Goal: Transaction & Acquisition: Purchase product/service

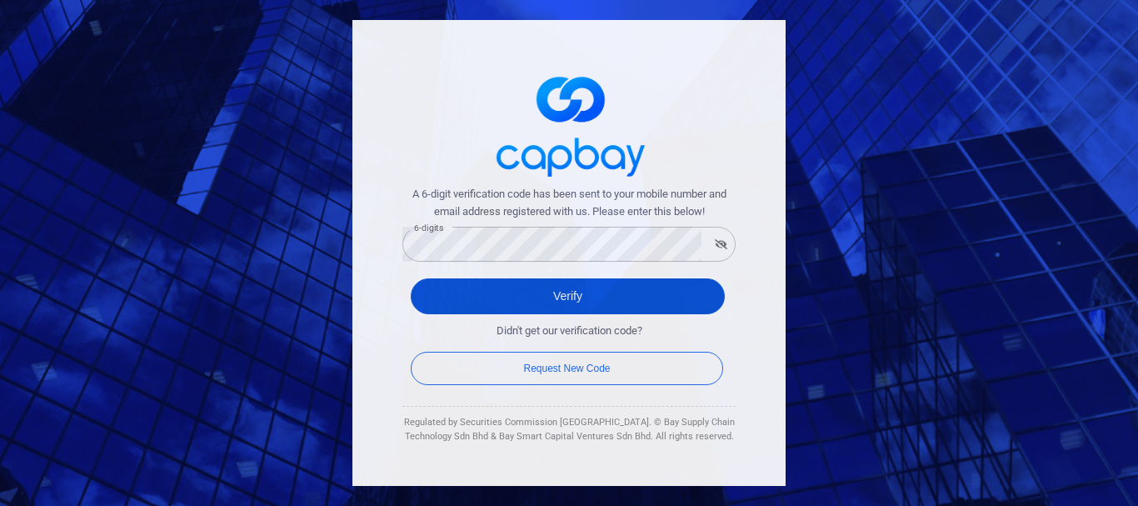
click at [450, 297] on button "Verify" at bounding box center [568, 296] width 314 height 36
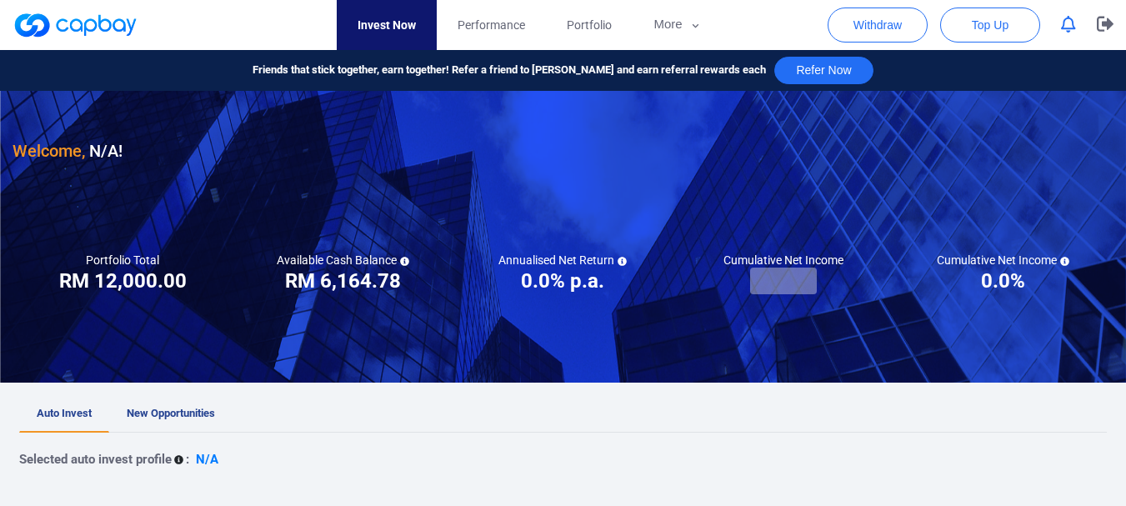
checkbox input "true"
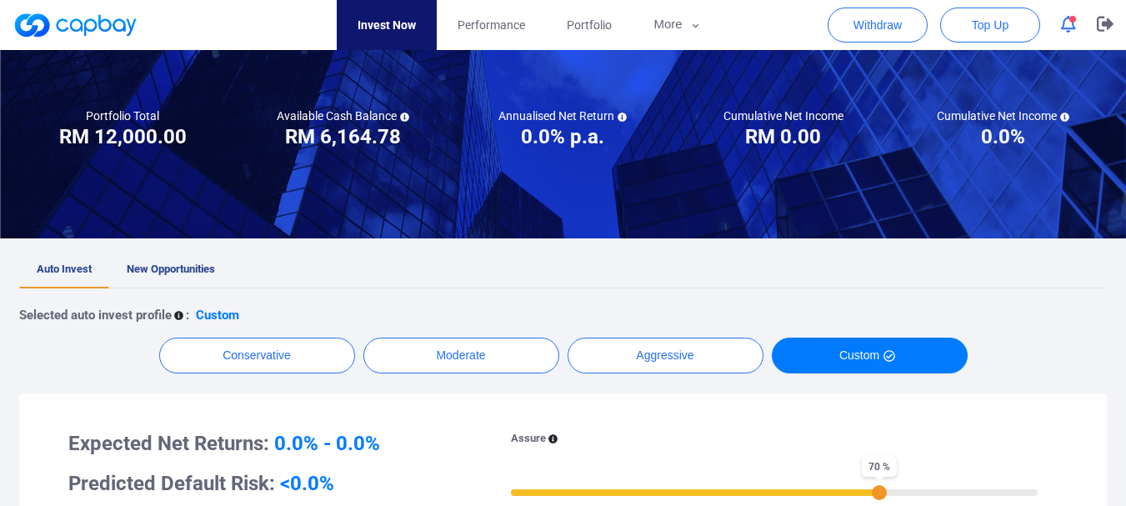
scroll to position [167, 0]
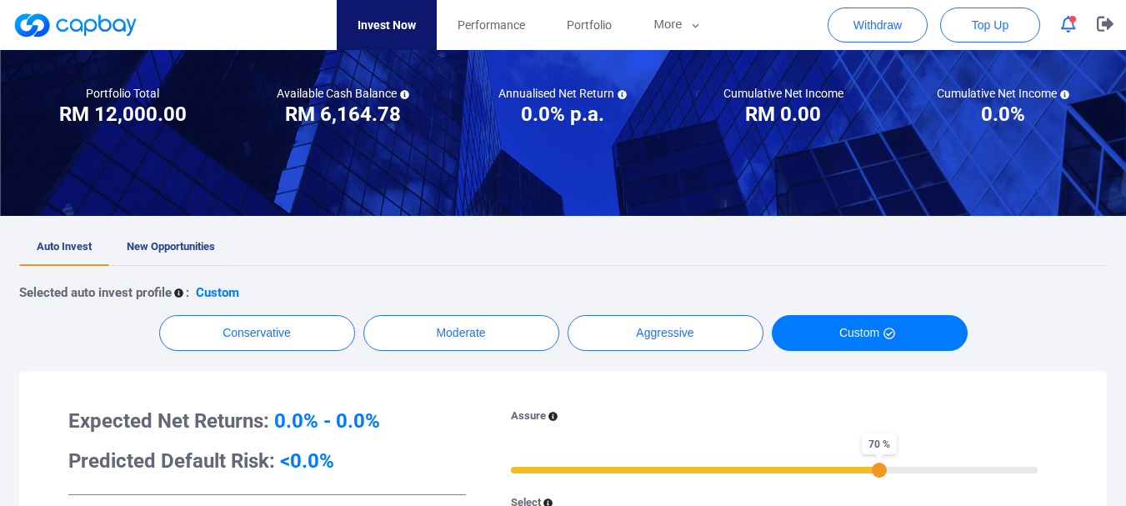
click at [161, 248] on span "New Opportunities" at bounding box center [171, 246] width 88 height 13
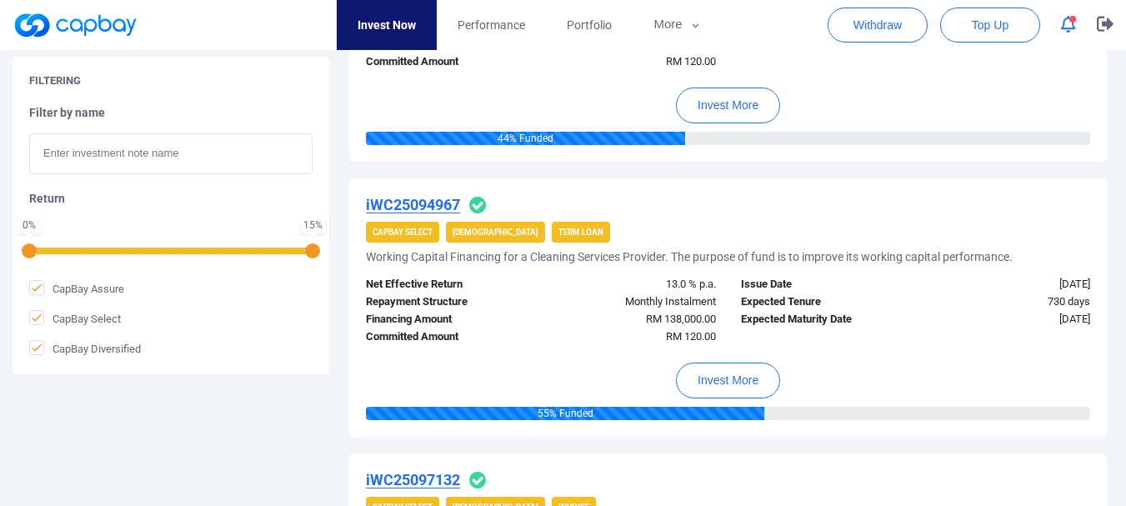
scroll to position [417, 0]
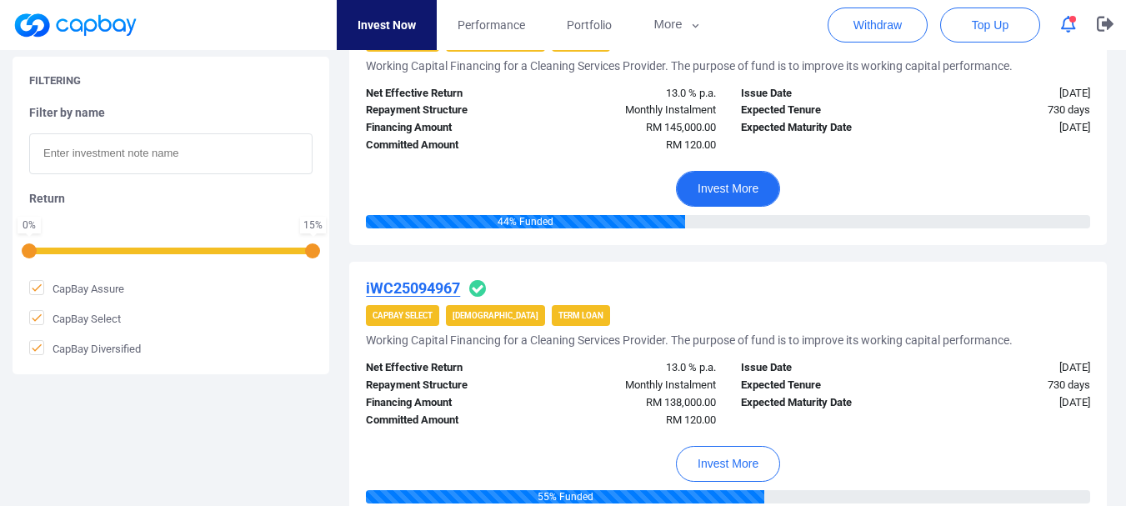
click at [737, 189] on button "Invest More" at bounding box center [728, 189] width 104 height 36
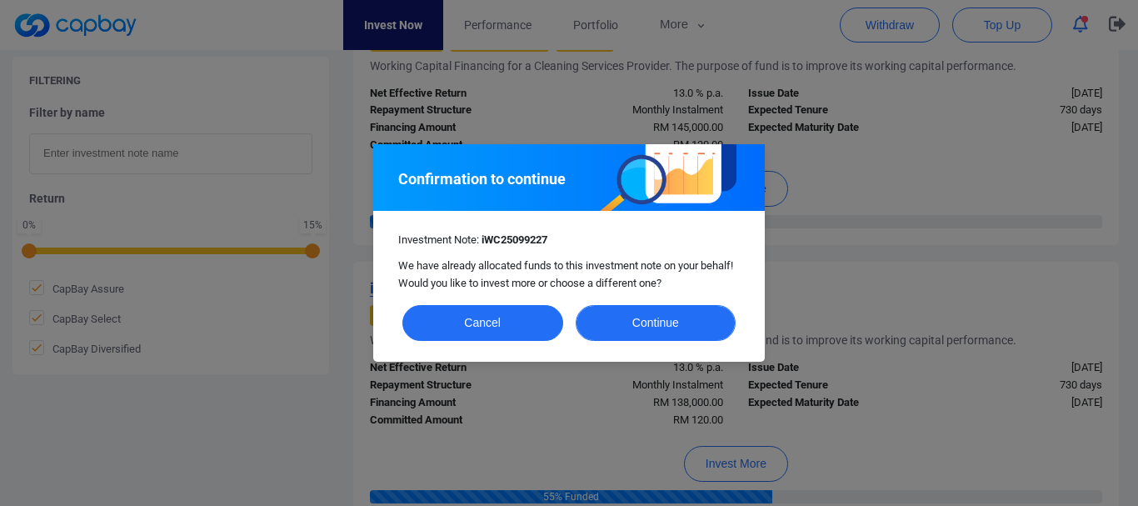
click at [673, 324] on button "Continue" at bounding box center [656, 323] width 161 height 36
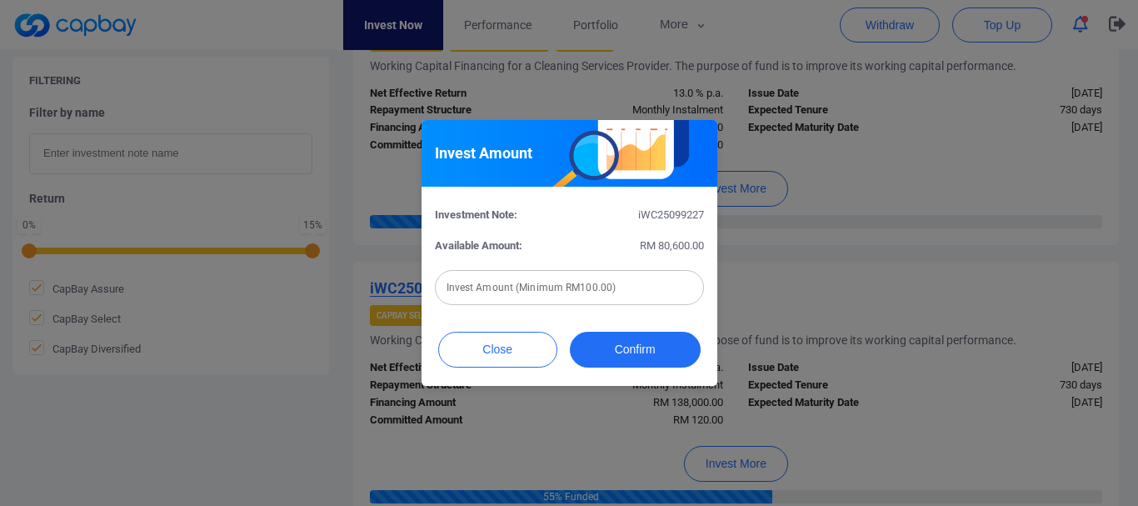
click at [564, 292] on input "text" at bounding box center [569, 287] width 269 height 35
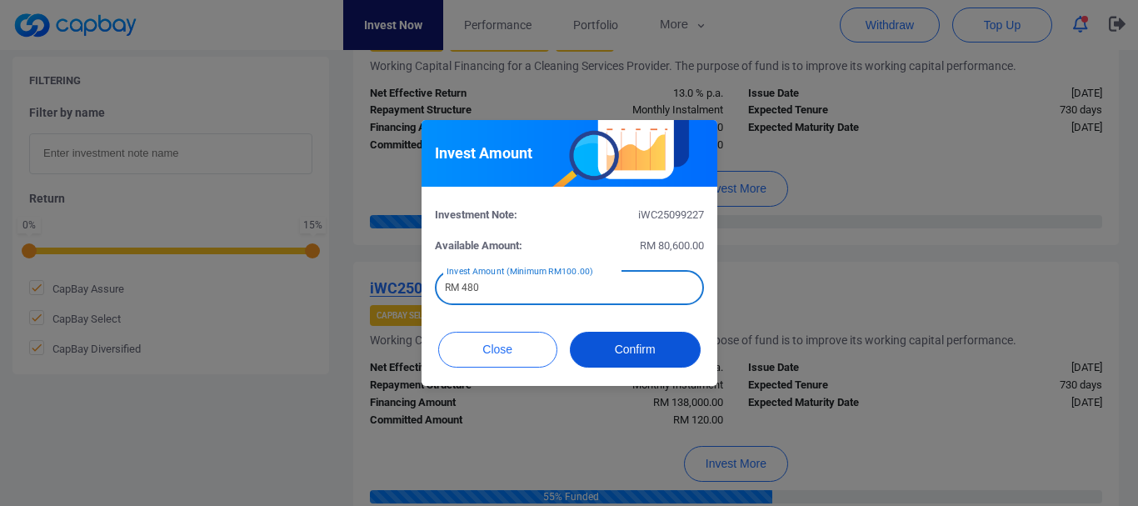
type input "RM 480"
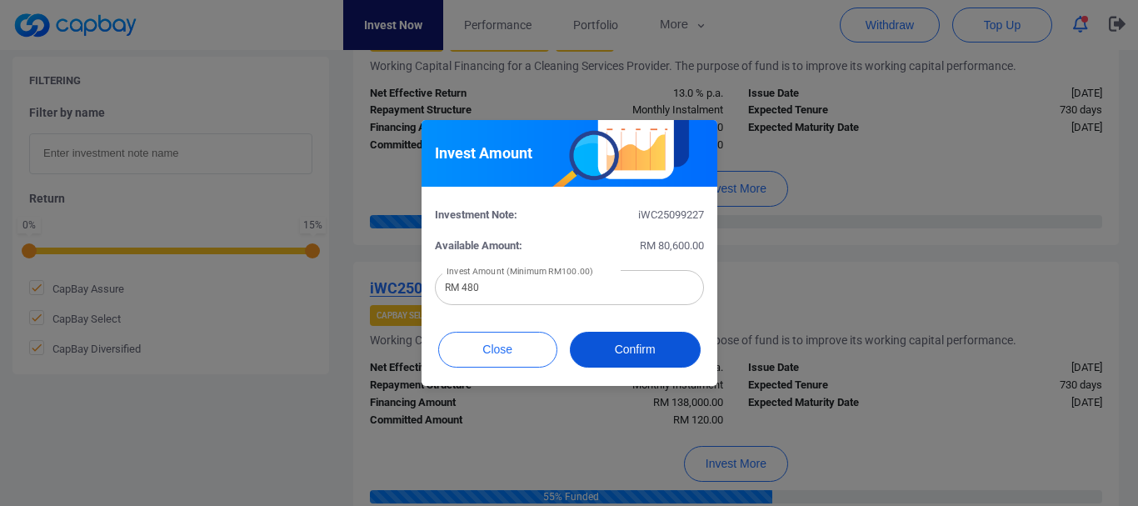
click at [620, 338] on button "Confirm" at bounding box center [635, 350] width 131 height 36
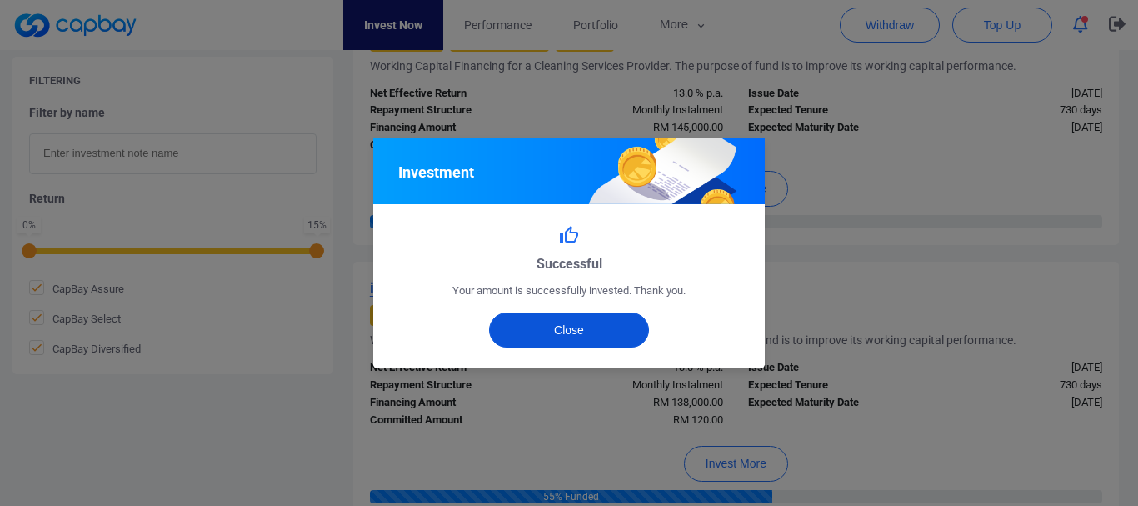
click at [618, 338] on button "Close" at bounding box center [569, 330] width 161 height 35
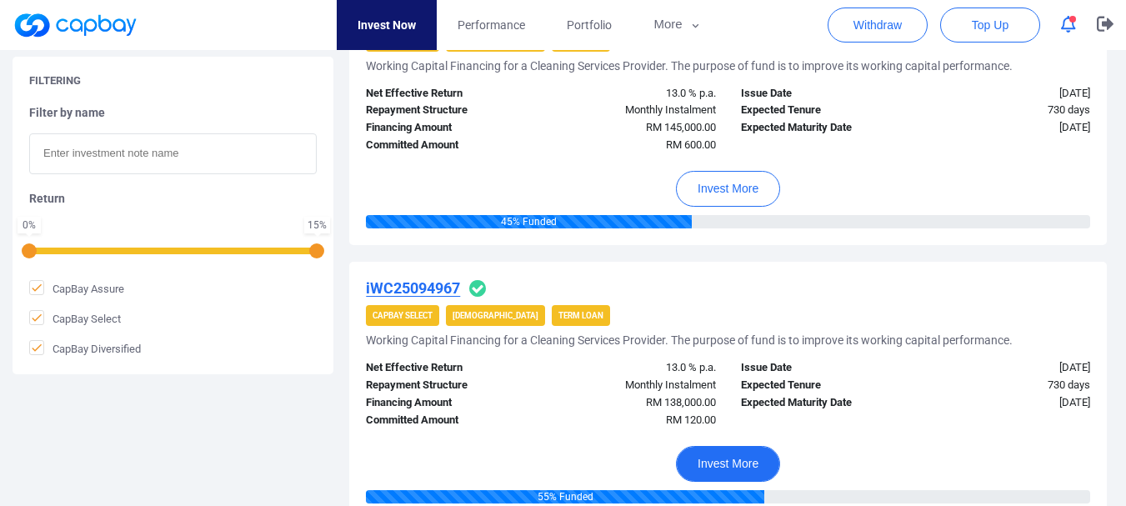
click at [718, 463] on button "Invest More" at bounding box center [728, 464] width 104 height 36
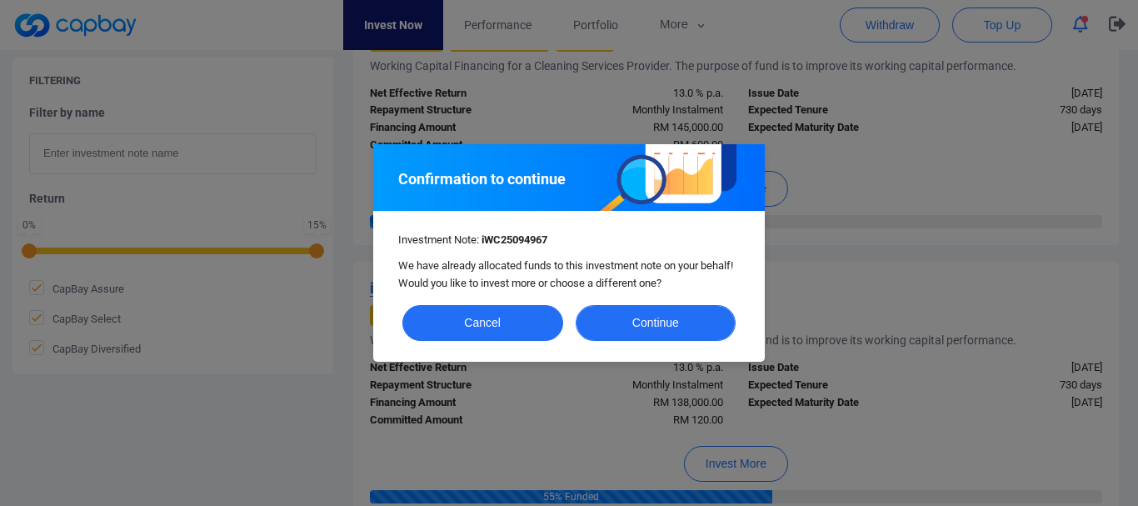
click at [620, 316] on button "Continue" at bounding box center [656, 323] width 161 height 36
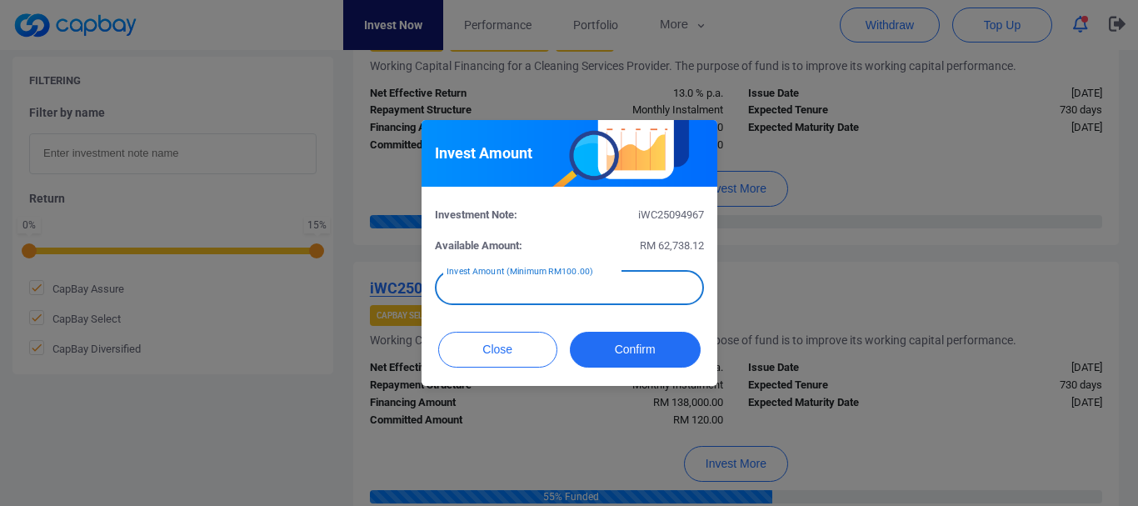
click at [554, 296] on input "text" at bounding box center [569, 287] width 269 height 35
type input "RM 380"
click at [616, 353] on button "Confirm" at bounding box center [635, 350] width 131 height 36
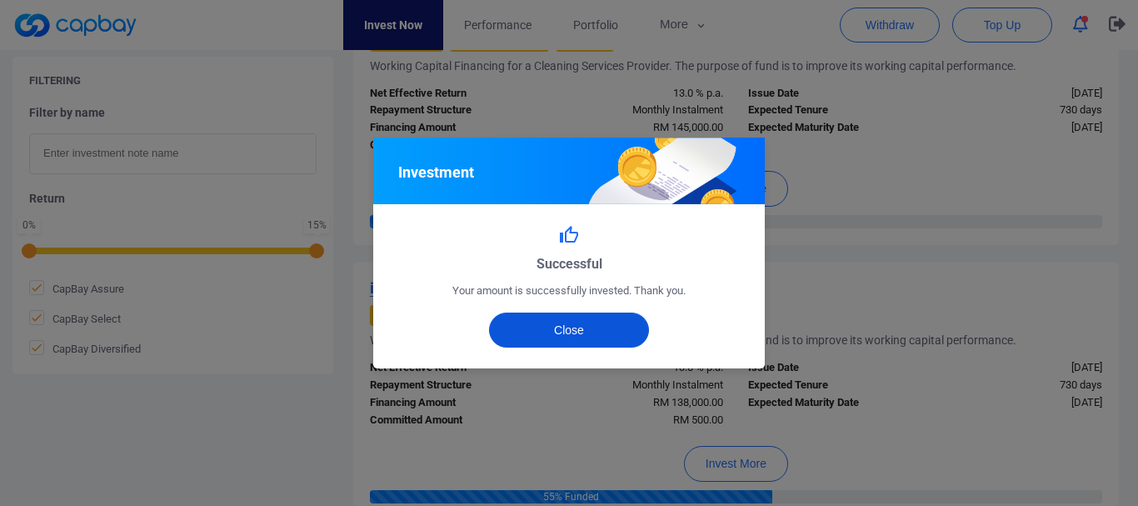
click at [585, 333] on button "Close" at bounding box center [569, 330] width 161 height 35
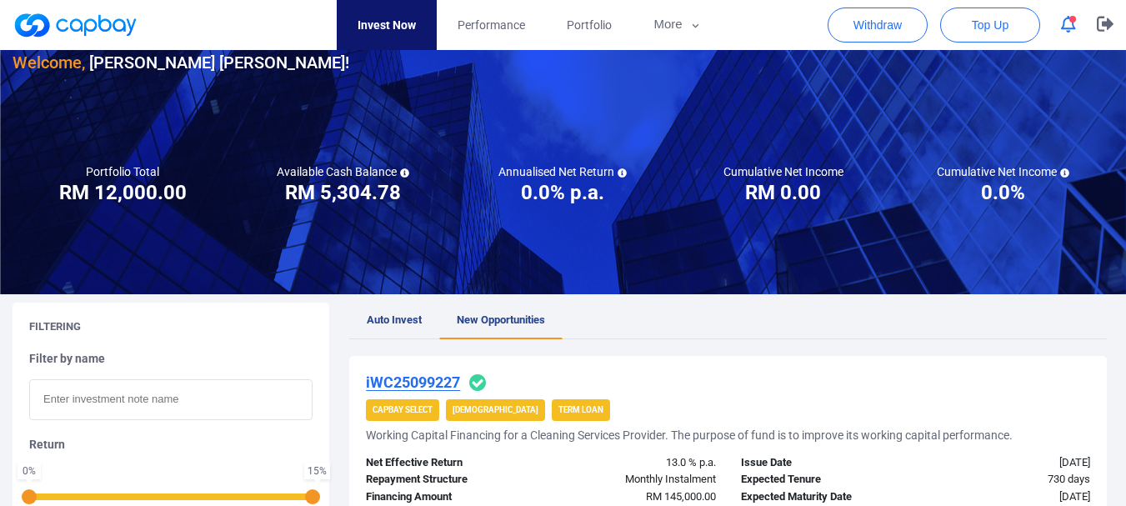
scroll to position [0, 0]
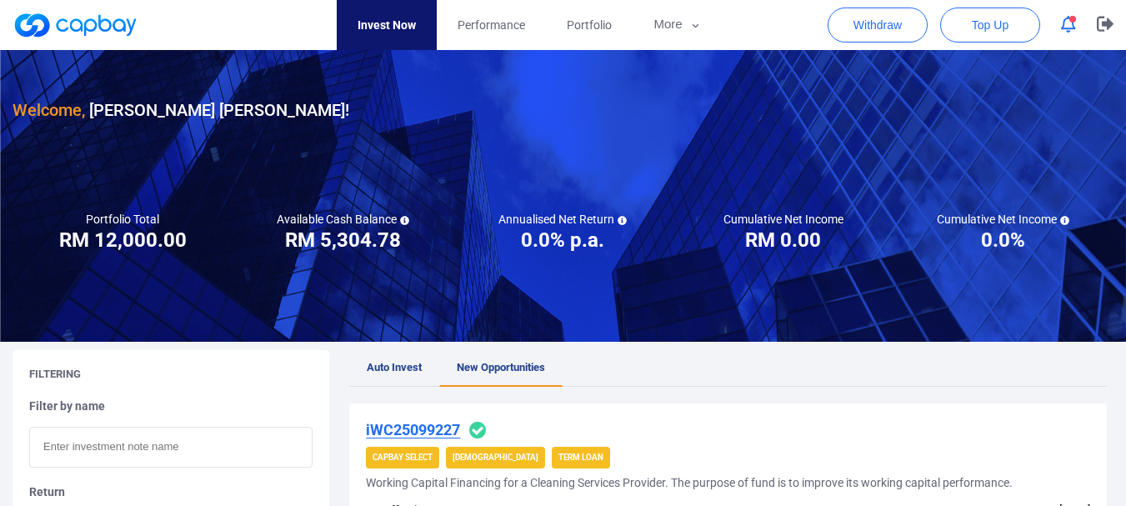
click at [1070, 26] on icon "button" at bounding box center [1068, 25] width 15 height 18
click at [498, 136] on div at bounding box center [563, 196] width 1126 height 292
click at [506, 31] on span "Performance" at bounding box center [492, 25] width 68 height 18
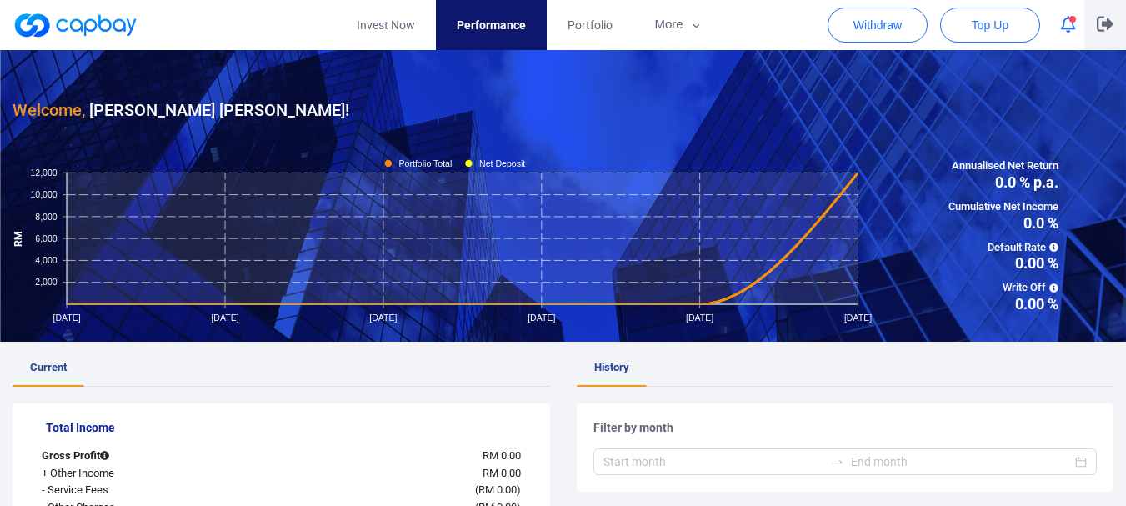
click at [1104, 18] on icon "button" at bounding box center [1105, 24] width 17 height 15
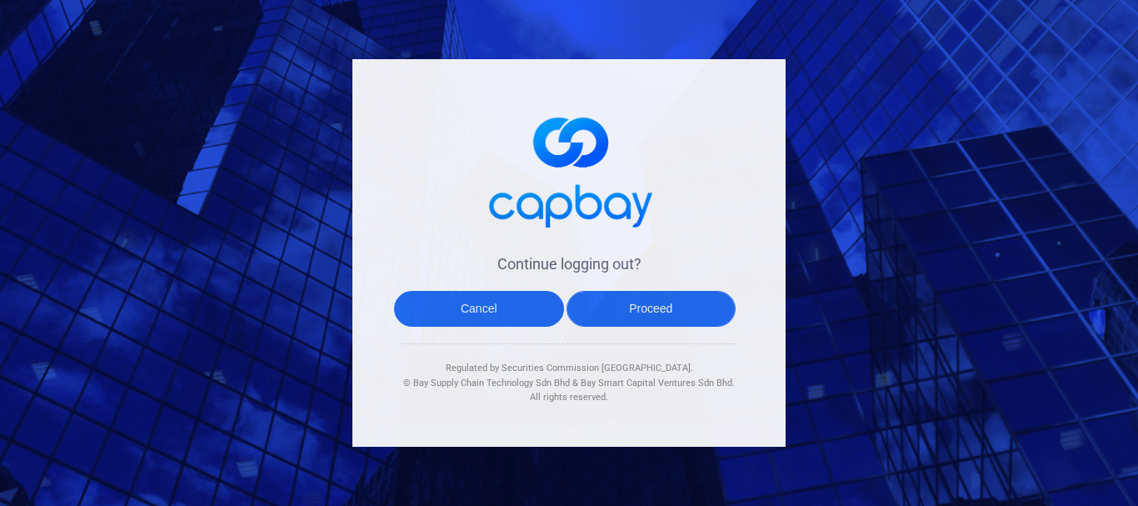
click at [639, 314] on button "Proceed" at bounding box center [652, 309] width 170 height 36
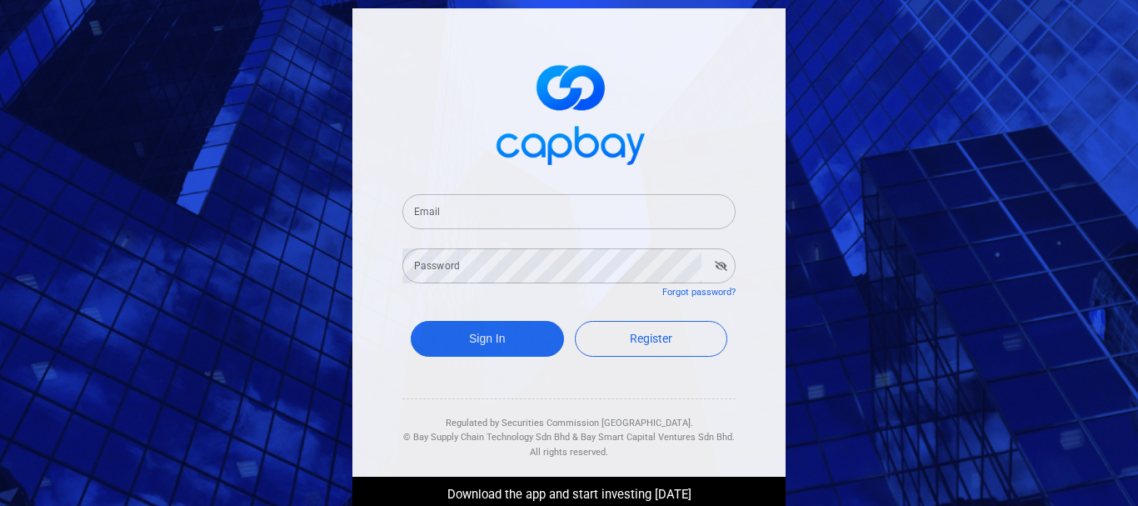
type input "[PERSON_NAME][EMAIL_ADDRESS][DOMAIN_NAME]"
